Goal: Task Accomplishment & Management: Use online tool/utility

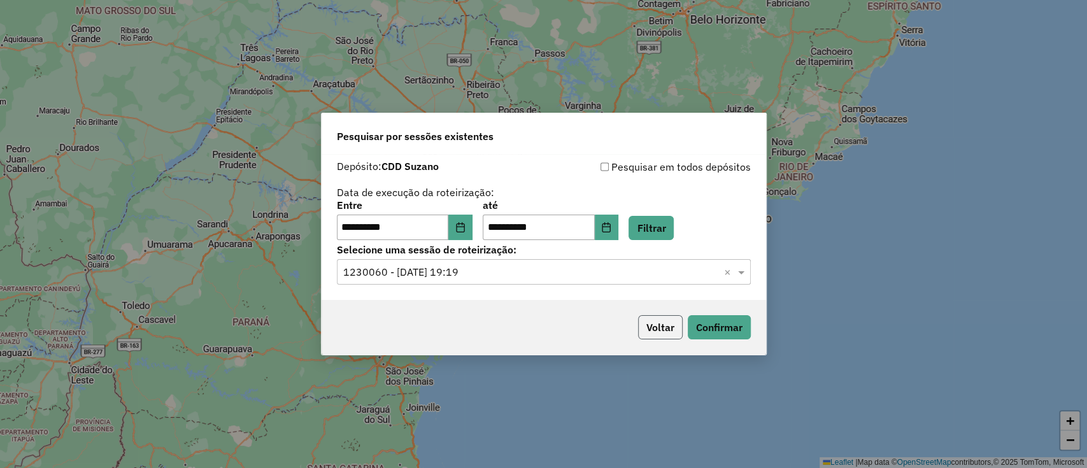
click at [647, 323] on button "Voltar" at bounding box center [660, 327] width 45 height 24
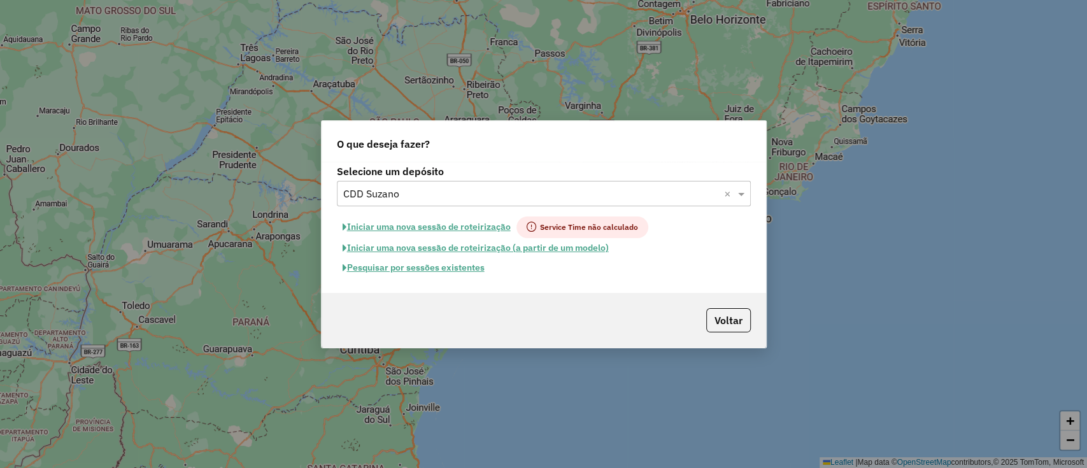
click at [551, 191] on input "text" at bounding box center [531, 194] width 376 height 15
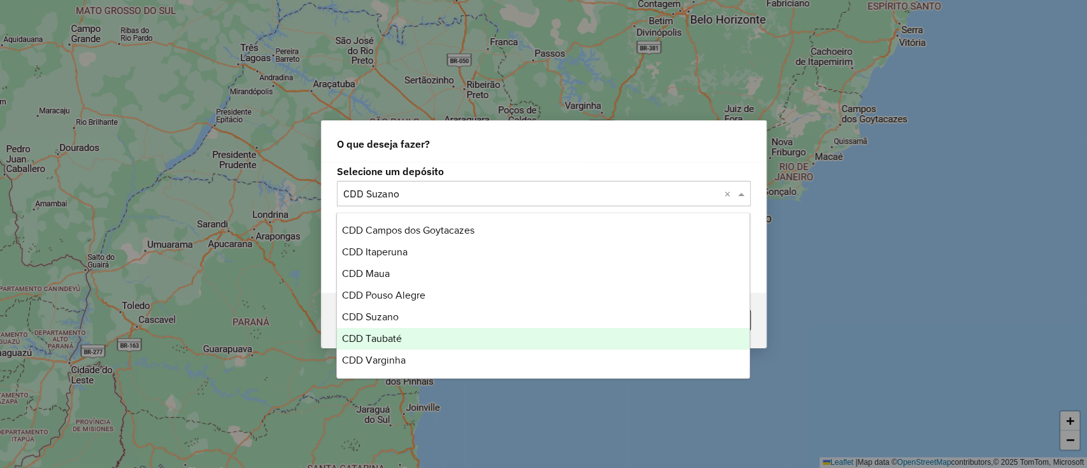
click at [412, 334] on div "CDD Taubaté" at bounding box center [543, 339] width 412 height 22
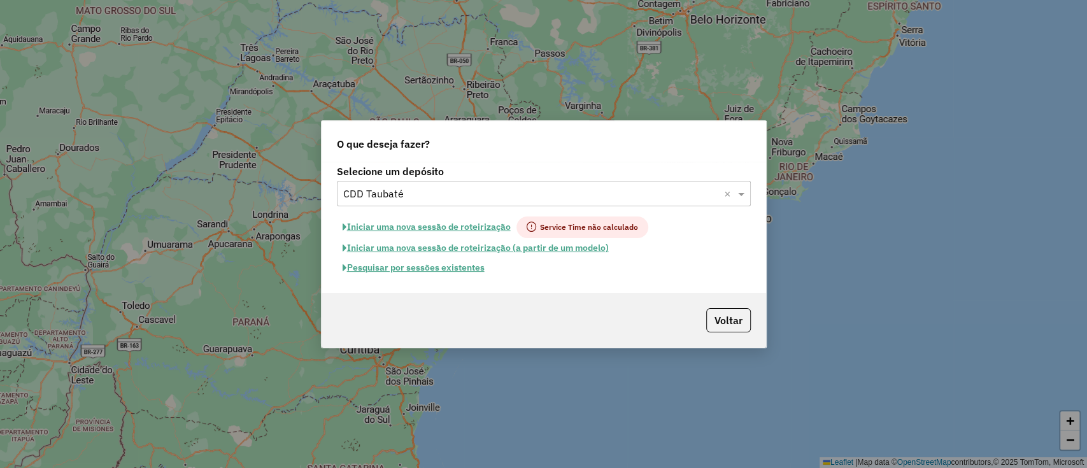
click at [439, 272] on button "Pesquisar por sessões existentes" at bounding box center [413, 268] width 153 height 20
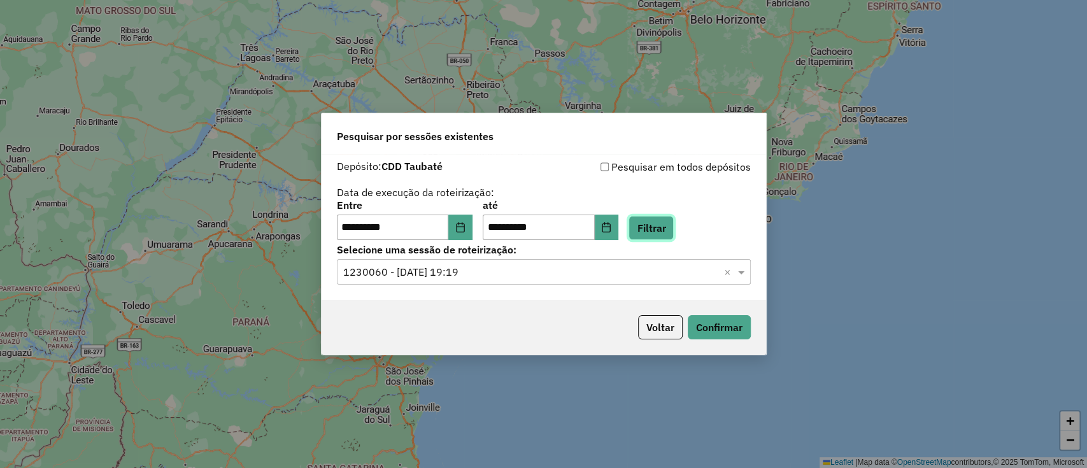
click at [662, 232] on button "Filtrar" at bounding box center [650, 228] width 45 height 24
click at [662, 234] on button "Filtrar" at bounding box center [650, 228] width 45 height 24
click at [638, 267] on input "text" at bounding box center [531, 272] width 376 height 15
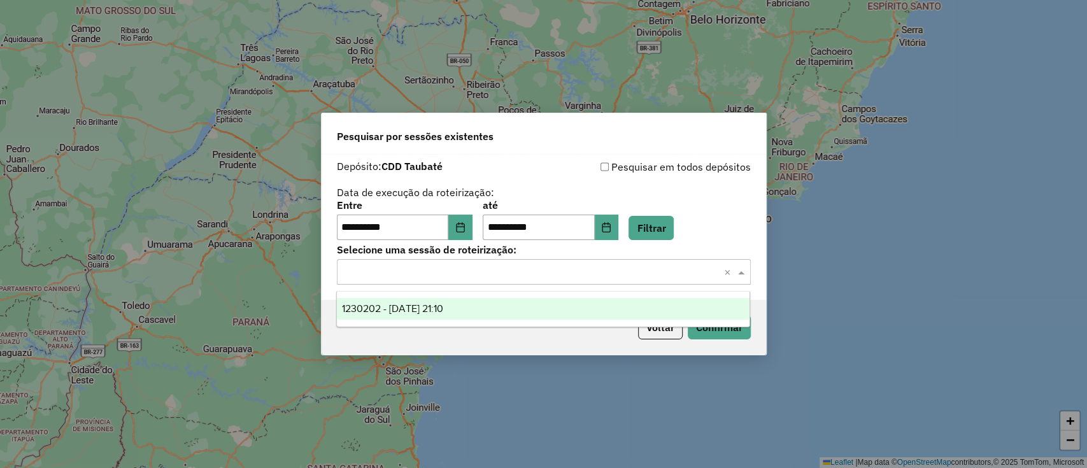
click at [598, 313] on div "1230202 - [DATE] 21:10" at bounding box center [543, 309] width 412 height 22
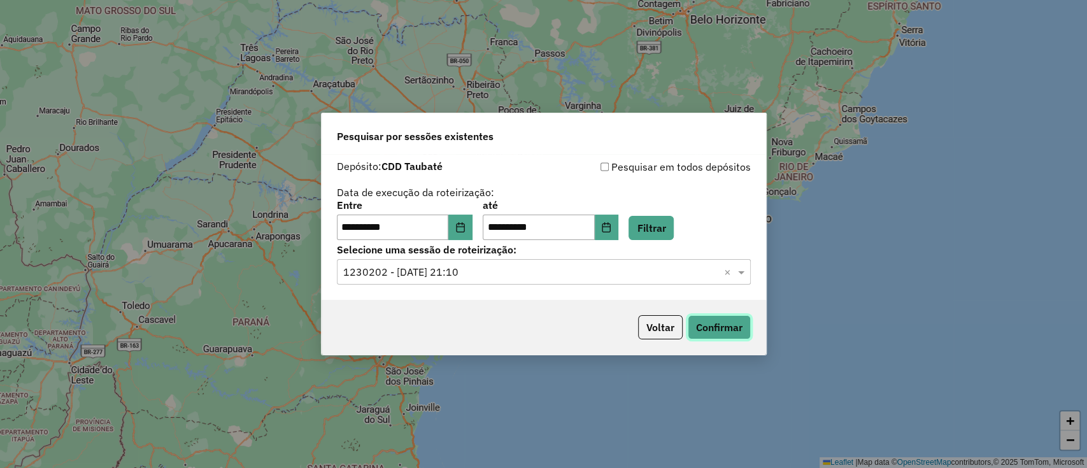
click at [718, 330] on button "Confirmar" at bounding box center [718, 327] width 63 height 24
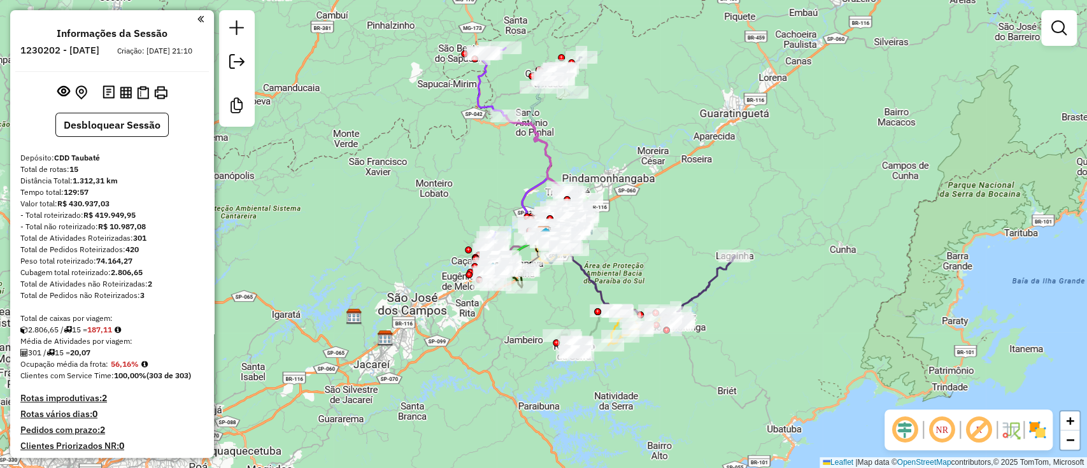
click at [910, 435] on em at bounding box center [904, 429] width 31 height 31
click at [972, 432] on em at bounding box center [978, 429] width 31 height 31
click at [1039, 432] on img at bounding box center [1037, 429] width 20 height 20
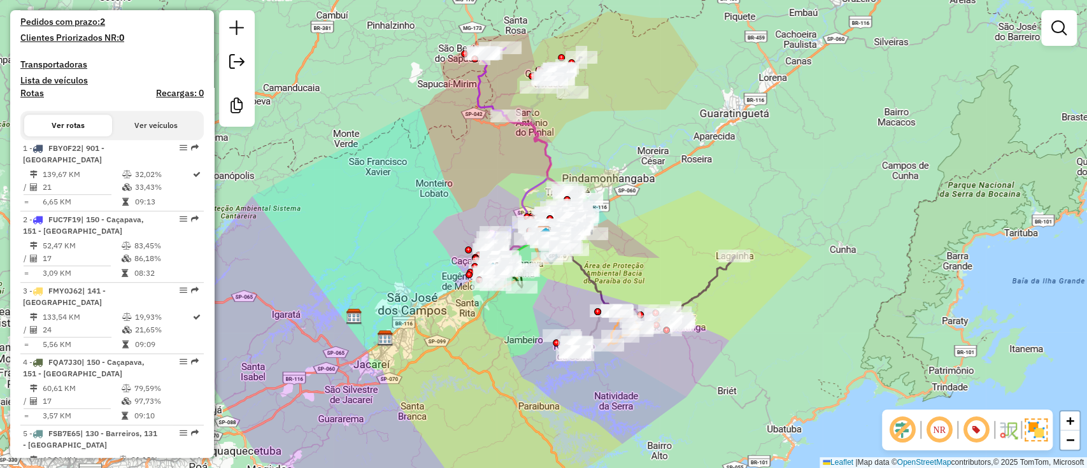
scroll to position [424, 0]
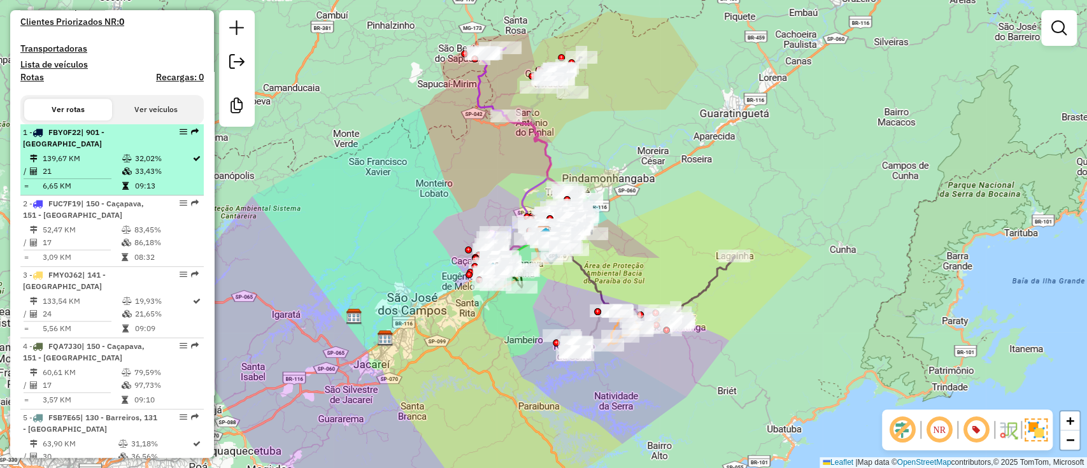
click at [143, 165] on td "32,02%" at bounding box center [162, 158] width 57 height 13
select select "**********"
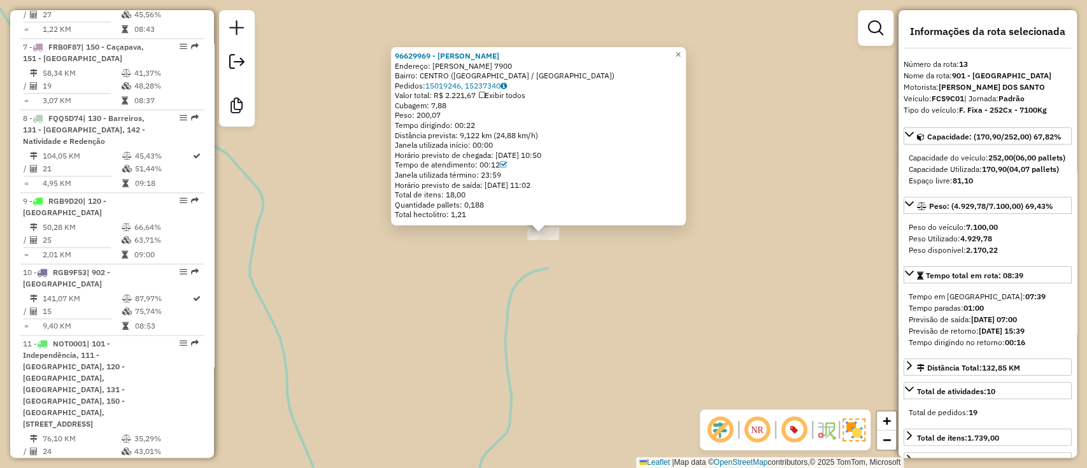
scroll to position [1449, 0]
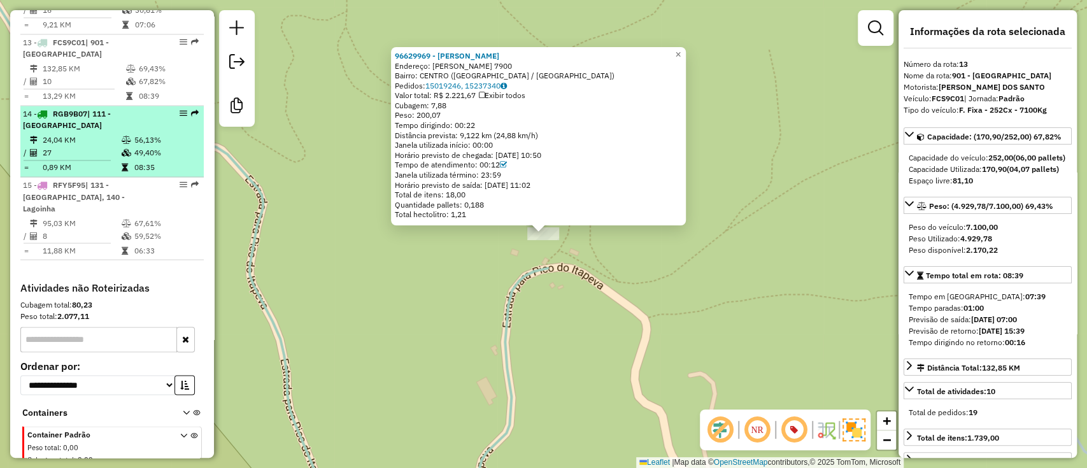
click at [105, 134] on td "24,04 KM" at bounding box center [81, 140] width 79 height 13
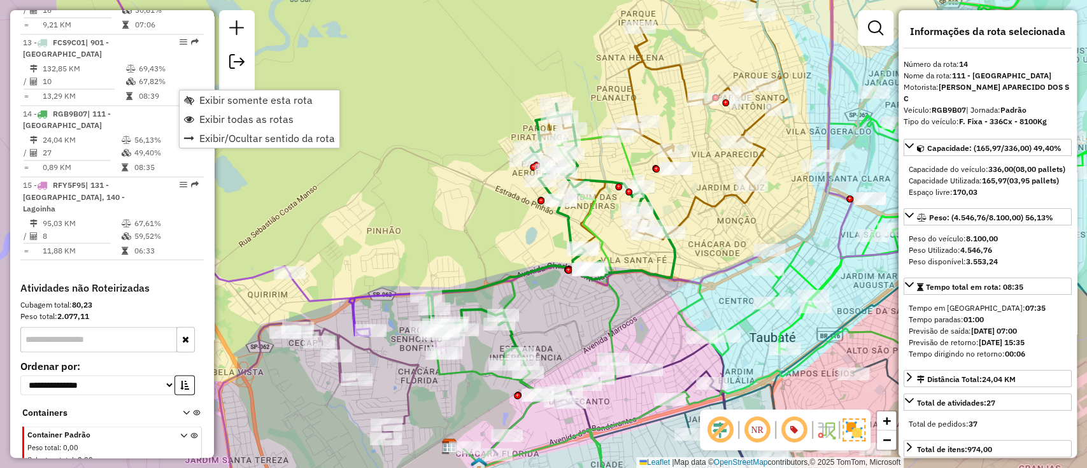
click at [257, 84] on div "Janela de atendimento Grade de atendimento Capacidade Transportadoras Veículos …" at bounding box center [543, 234] width 1087 height 468
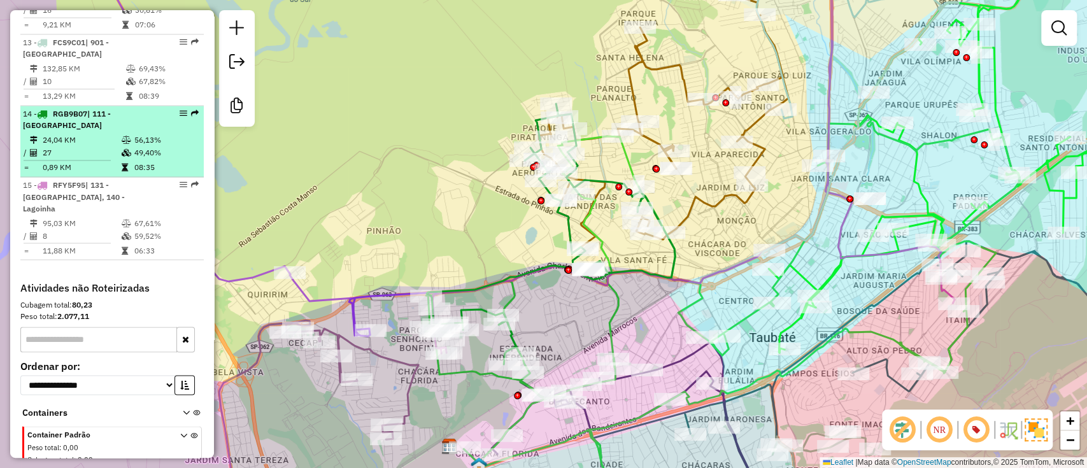
select select "**********"
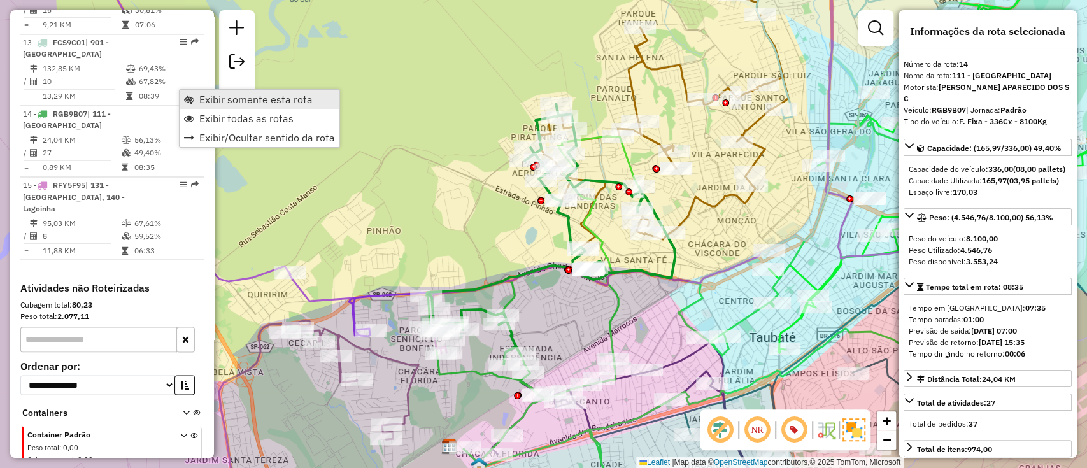
click at [201, 103] on span "Exibir somente esta rota" at bounding box center [255, 99] width 113 height 10
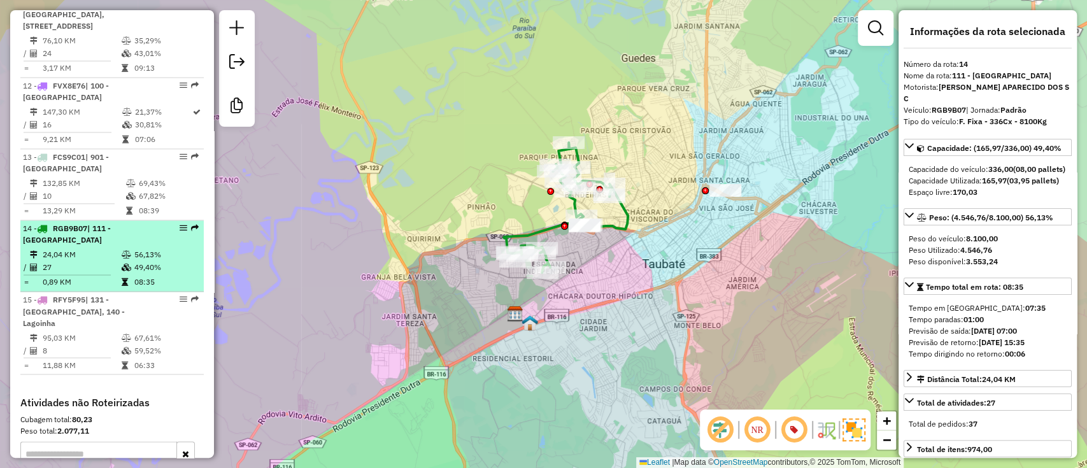
scroll to position [1195, 0]
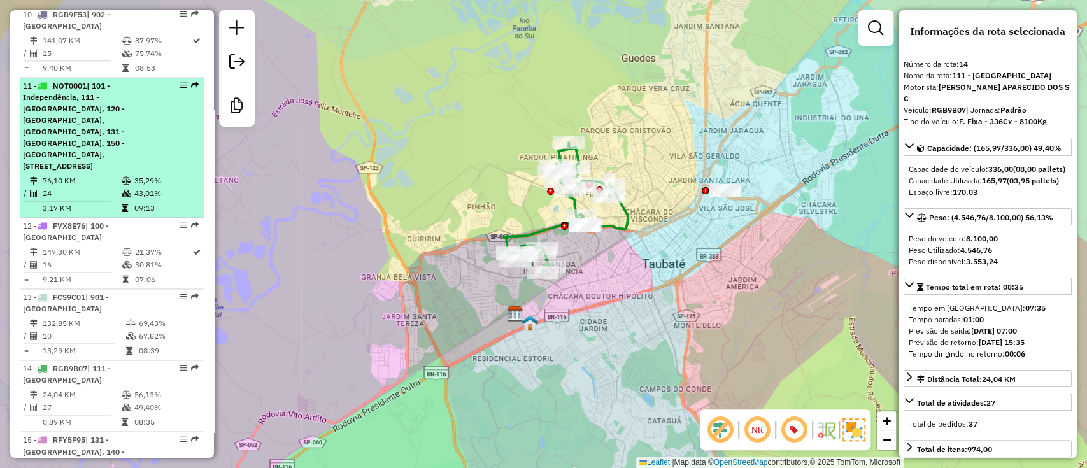
click at [157, 143] on div "11 - NOT0001 | 101 - Independência, 111 - Parque Aeroporto- Quiririm, 120 - Vil…" at bounding box center [112, 126] width 178 height 92
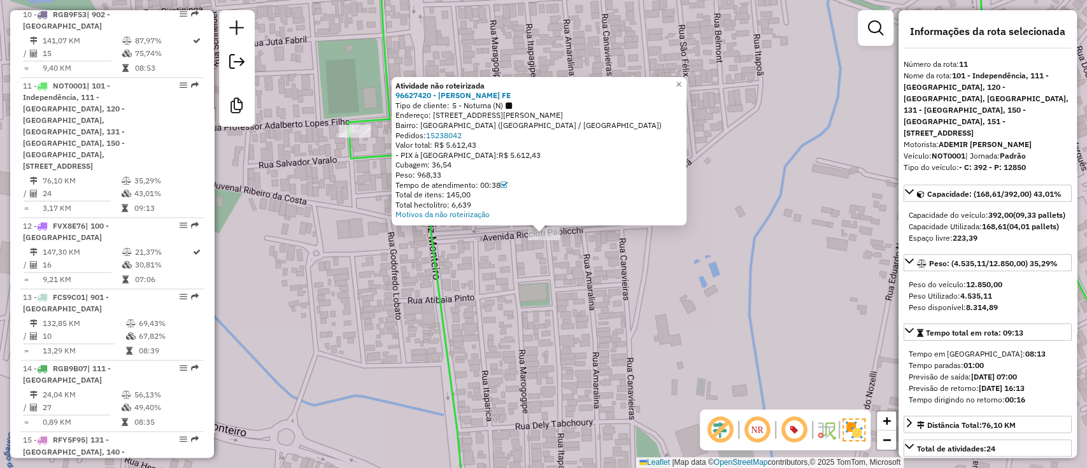
click at [801, 266] on div "Atividade não roteirizada 96627420 - PRISCILA DA SILVA FE Tipo de cliente: 5 - …" at bounding box center [543, 234] width 1087 height 468
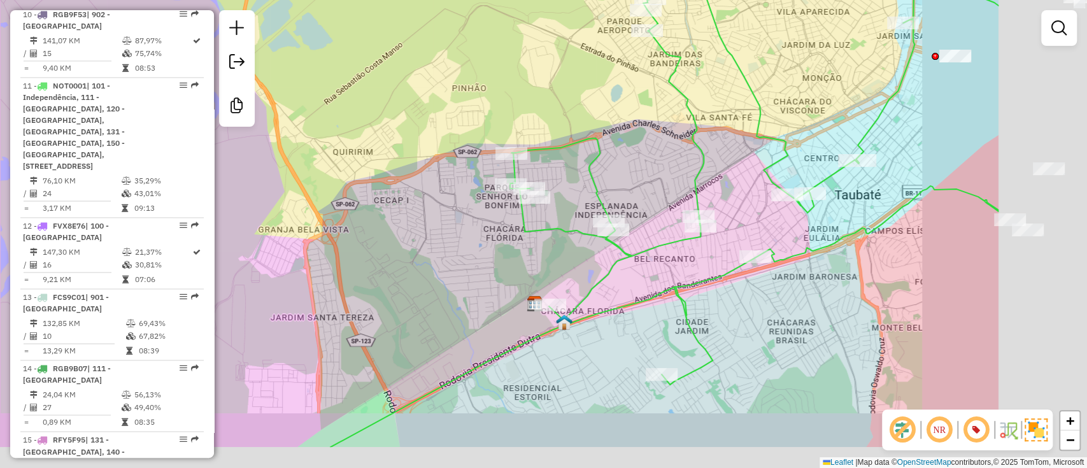
drag, startPoint x: 803, startPoint y: 229, endPoint x: 594, endPoint y: 157, distance: 220.6
click at [594, 157] on div "Janela de atendimento Grade de atendimento Capacidade Transportadoras Veículos …" at bounding box center [543, 234] width 1087 height 468
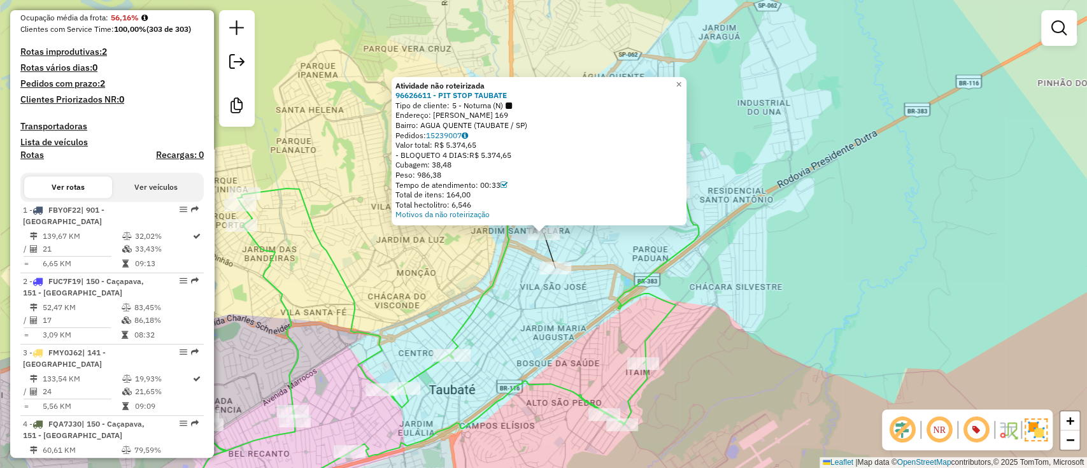
scroll to position [0, 0]
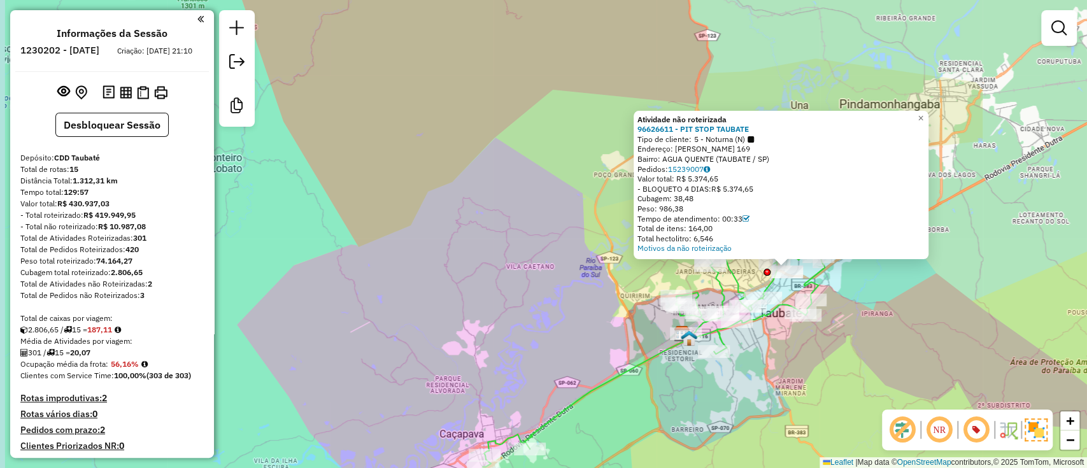
drag, startPoint x: 897, startPoint y: 298, endPoint x: 918, endPoint y: 227, distance: 74.3
click at [919, 227] on div "Atividade não roteirizada 96626611 - PIT STOP TAUBATE Tipo de cliente: 5 - Notu…" at bounding box center [543, 234] width 1087 height 468
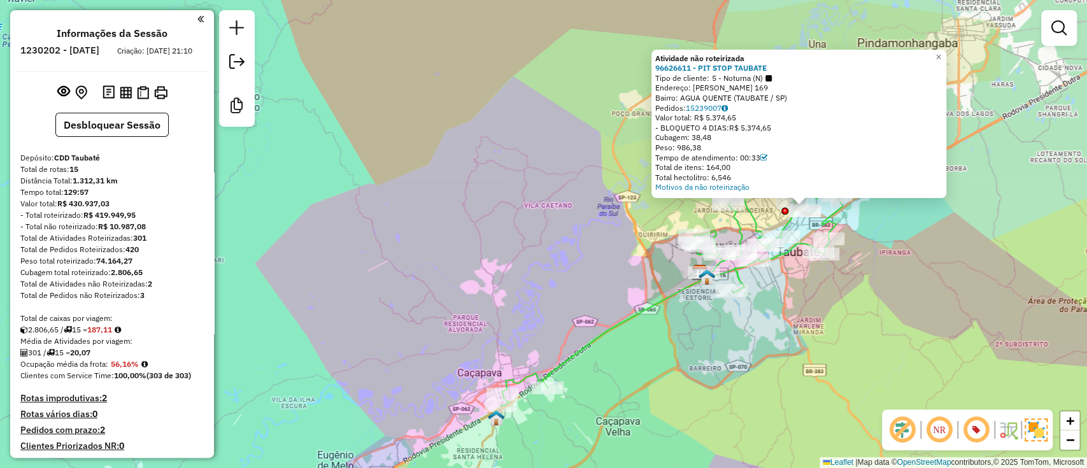
scroll to position [339, 0]
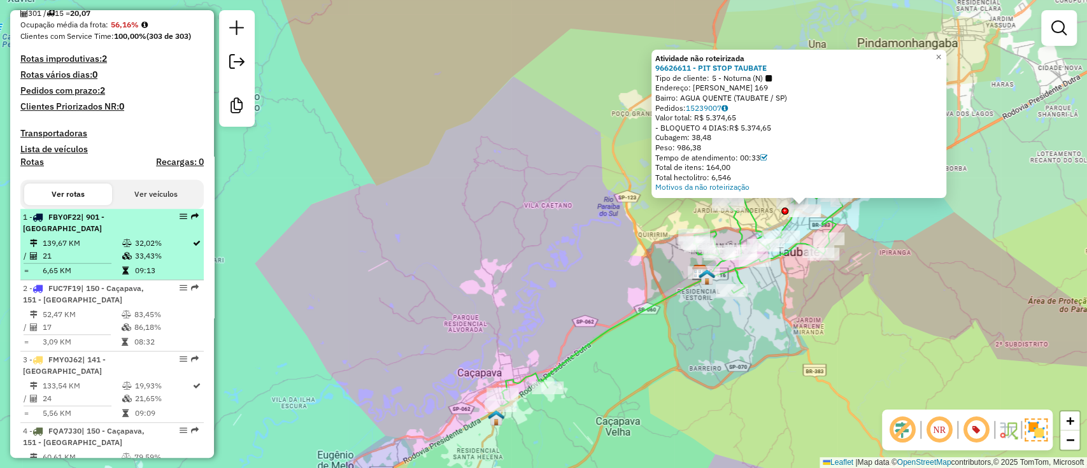
click at [167, 234] on div "1 - FBY0F22 | 901 - Campos do Jordão" at bounding box center [112, 222] width 178 height 23
select select "**********"
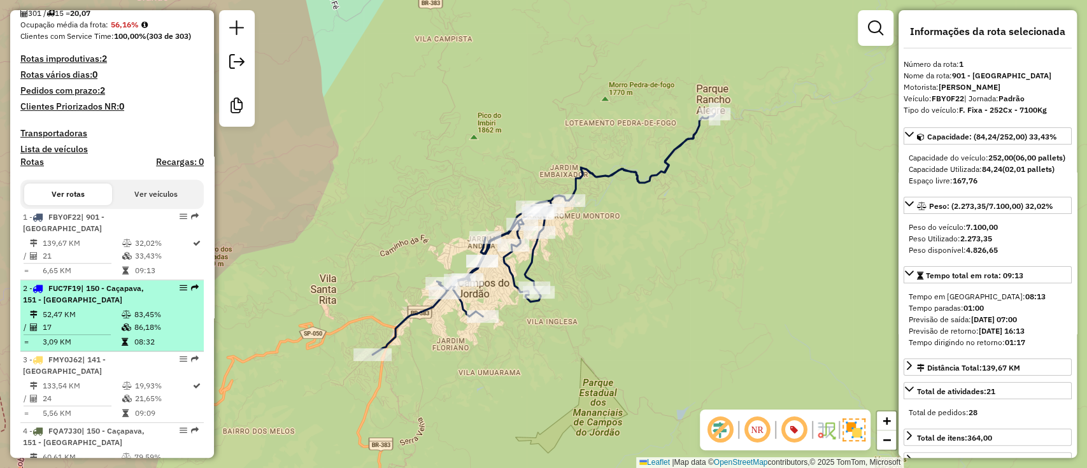
click at [157, 321] on td "83,45%" at bounding box center [166, 314] width 64 height 13
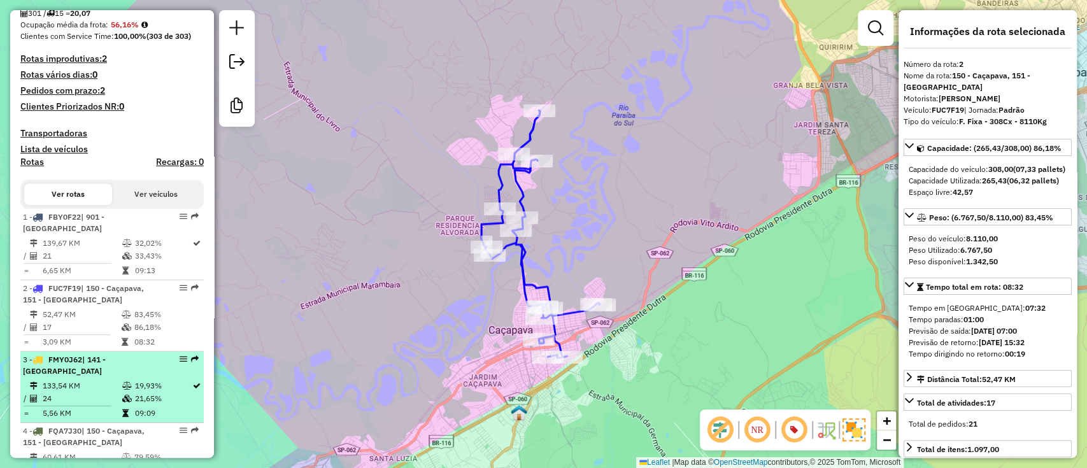
click at [141, 389] on li "3 - FMY0J62 | 141 - São Luiz do Paraitinga 133,54 KM 19,93% / 24 21,65% = 5,56 …" at bounding box center [111, 386] width 183 height 71
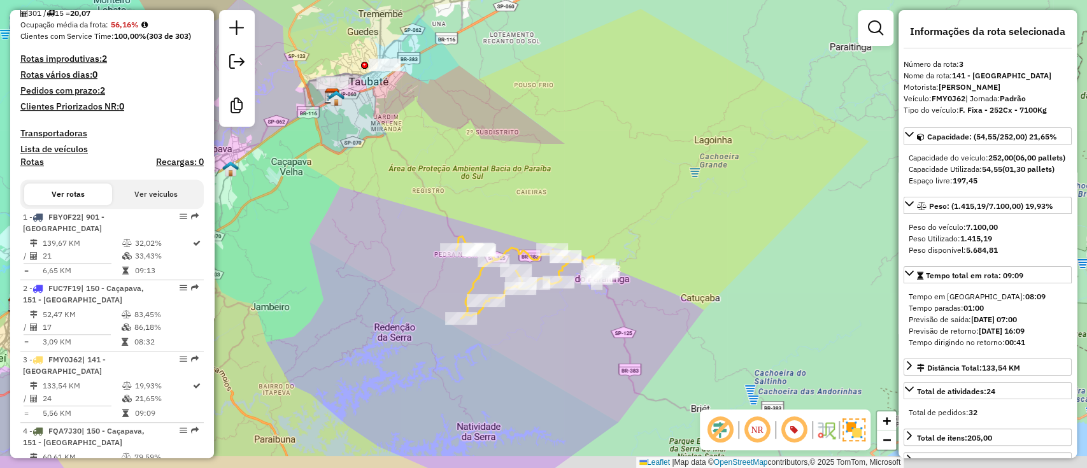
drag, startPoint x: 521, startPoint y: 383, endPoint x: 541, endPoint y: 335, distance: 51.1
click at [541, 335] on div "Janela de atendimento Grade de atendimento Capacidade Transportadoras Veículos …" at bounding box center [543, 234] width 1087 height 468
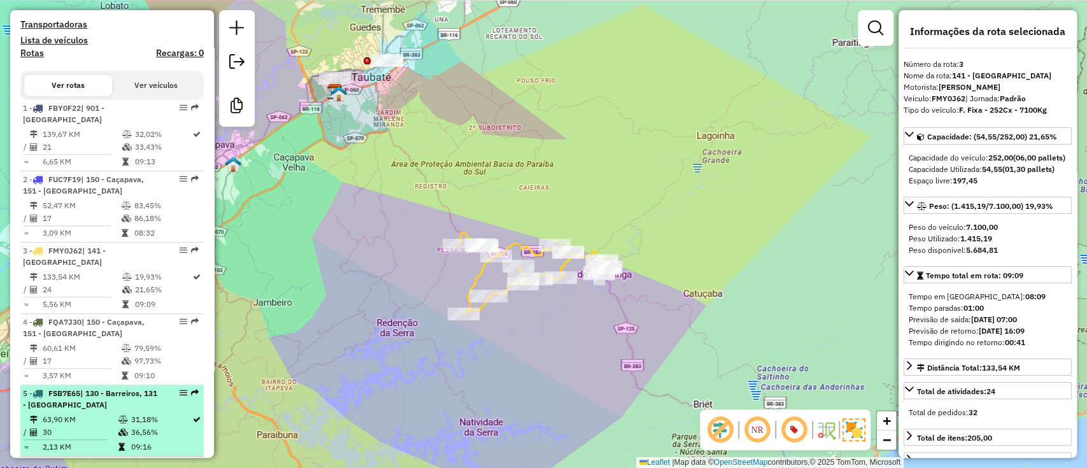
scroll to position [509, 0]
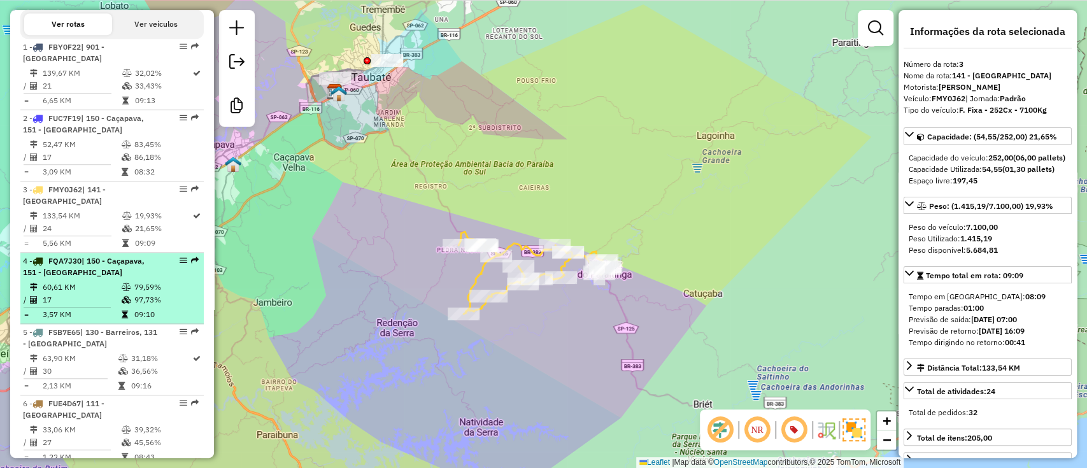
click at [134, 293] on td "79,59%" at bounding box center [166, 287] width 64 height 13
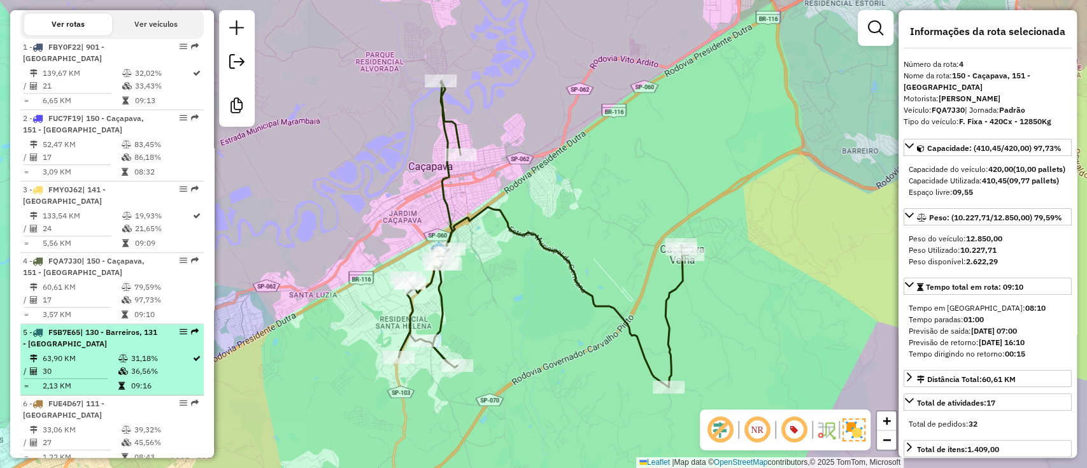
click at [143, 365] on td "31,18%" at bounding box center [161, 358] width 62 height 13
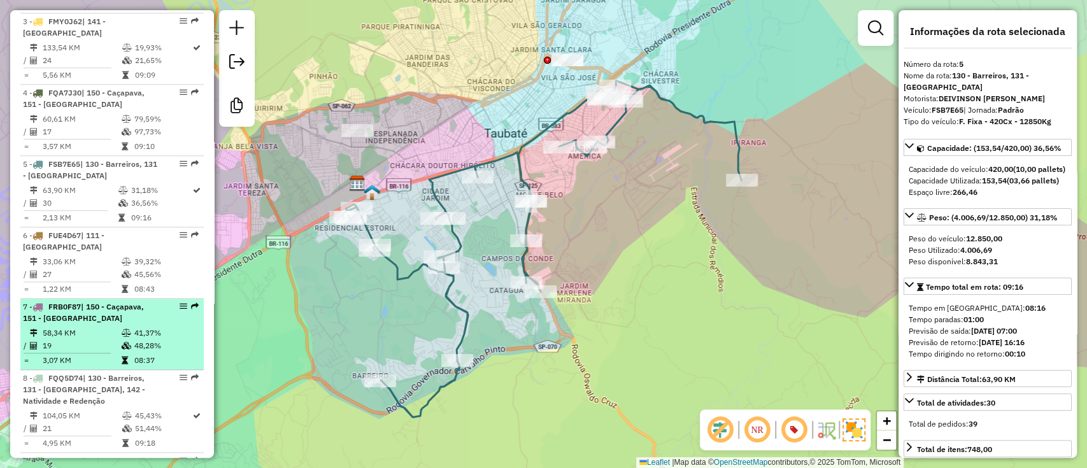
scroll to position [679, 0]
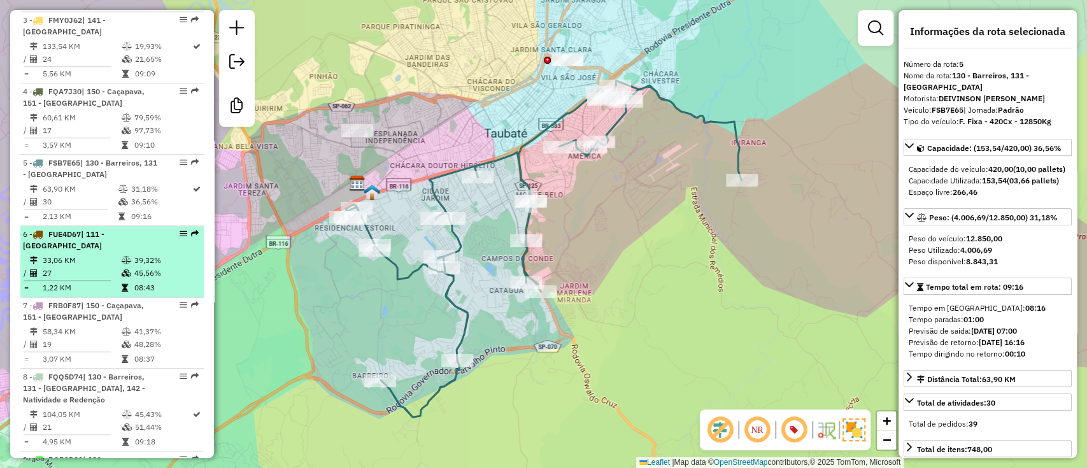
click at [136, 291] on td "08:43" at bounding box center [166, 287] width 64 height 13
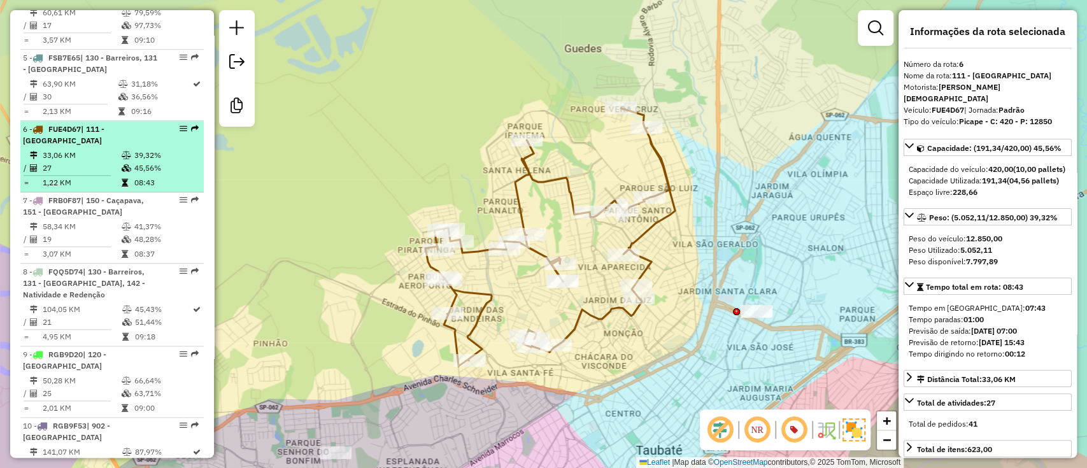
scroll to position [848, 0]
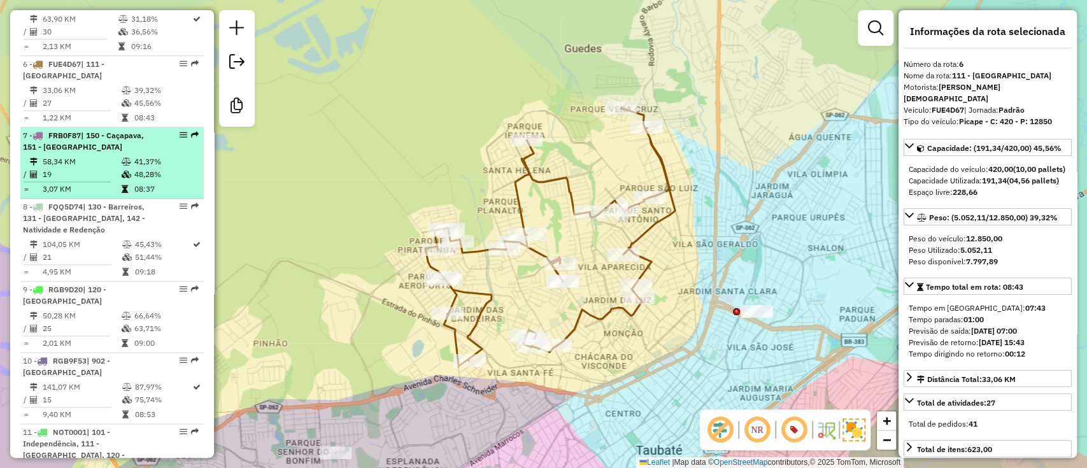
click at [137, 195] on td "08:37" at bounding box center [166, 189] width 64 height 13
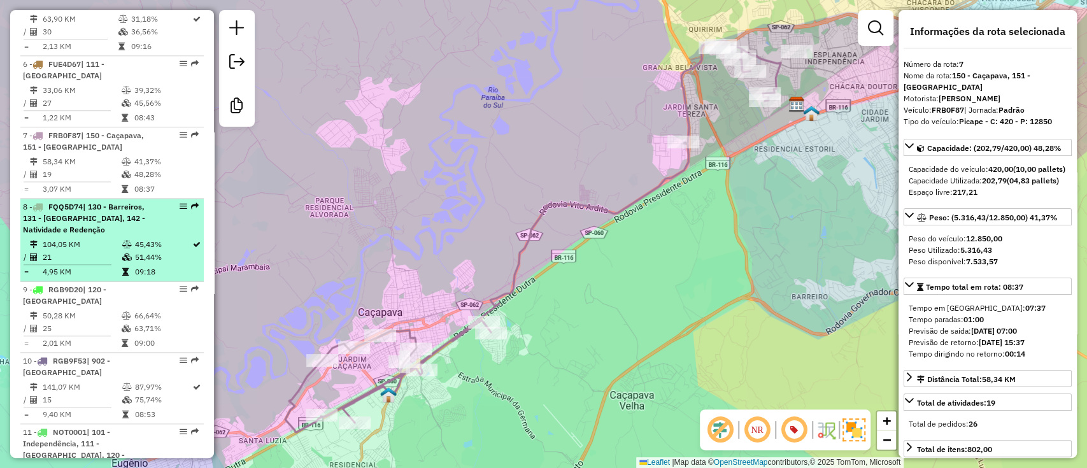
click at [135, 233] on div "8 - FQQ5D74 | 130 - Barreiros, 131 - Cidade de Deus, 142 - Natividade e Redenção" at bounding box center [90, 218] width 135 height 34
